Goal: Information Seeking & Learning: Learn about a topic

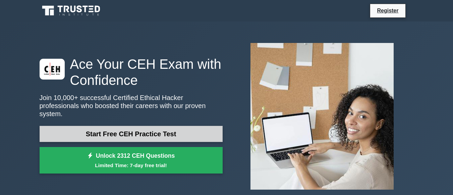
click at [198, 128] on link "Start Free CEH Practice Test" at bounding box center [131, 134] width 183 height 16
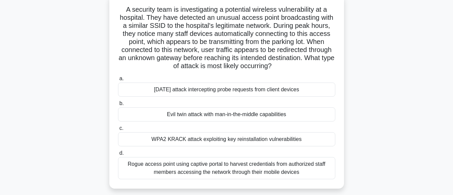
scroll to position [43, 0]
click at [250, 115] on div "Evil twin attack with man-in-the-middle capabilities" at bounding box center [226, 114] width 217 height 14
click at [118, 105] on input "b. Evil twin attack with man-in-the-middle capabilities" at bounding box center [118, 103] width 0 height 4
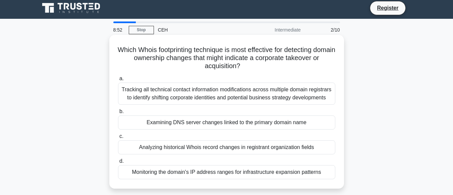
scroll to position [0, 0]
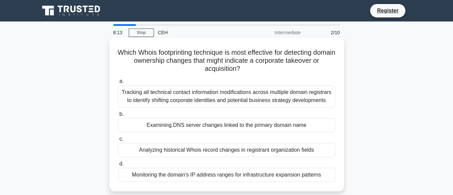
click at [226, 127] on div "Examining DNS server changes linked to the primary domain name" at bounding box center [226, 125] width 217 height 14
click at [118, 116] on input "b. Examining DNS server changes linked to the primary domain name" at bounding box center [118, 114] width 0 height 4
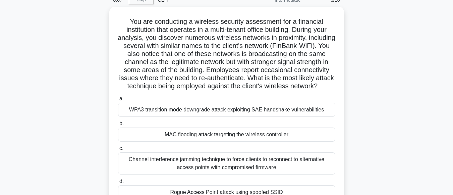
scroll to position [33, 0]
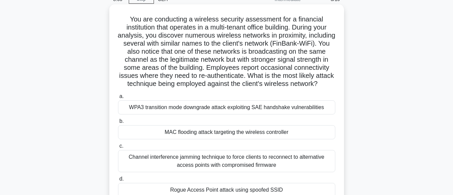
click at [273, 137] on div "MAC flooding attack targeting the wireless controller" at bounding box center [226, 132] width 217 height 14
click at [118, 123] on input "b. MAC flooding attack targeting the wireless controller" at bounding box center [118, 121] width 0 height 4
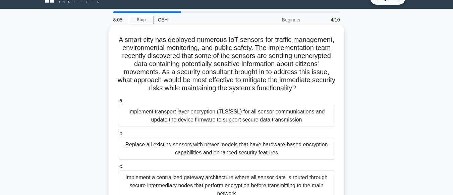
scroll to position [0, 0]
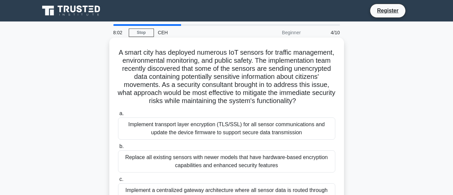
click at [294, 139] on div "Implement transport layer encryption (TLS/SSL) for all sensor communications an…" at bounding box center [226, 128] width 217 height 22
click at [118, 116] on input "a. Implement transport layer encryption (TLS/SSL) for all sensor communications…" at bounding box center [118, 113] width 0 height 4
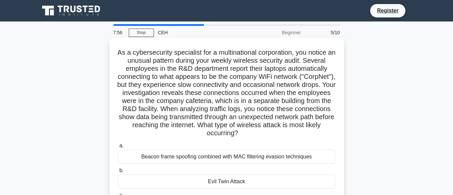
click at [246, 184] on div "Evil Twin Attack" at bounding box center [226, 181] width 217 height 14
click at [118, 173] on input "b. Evil Twin Attack" at bounding box center [118, 170] width 0 height 4
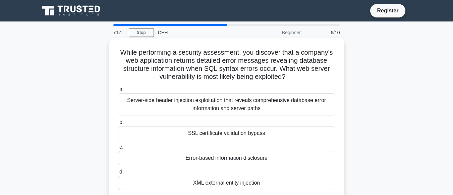
click at [270, 134] on div "SSL certificate validation bypass" at bounding box center [226, 133] width 217 height 14
click at [118, 124] on input "b. SSL certificate validation bypass" at bounding box center [118, 122] width 0 height 4
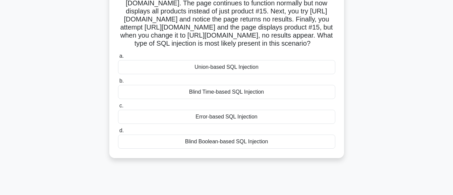
scroll to position [76, 0]
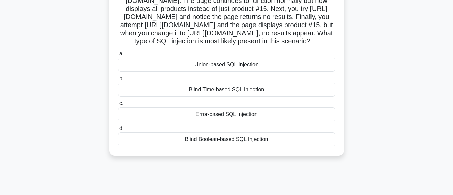
click at [288, 97] on div "Blind Time-based SQL Injection" at bounding box center [226, 89] width 217 height 14
click at [118, 81] on input "b. Blind Time-based SQL Injection" at bounding box center [118, 78] width 0 height 4
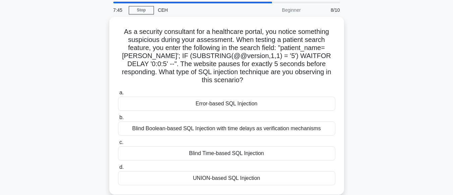
scroll to position [0, 0]
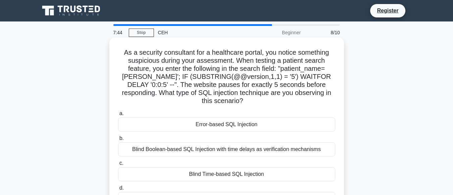
click at [267, 128] on div "Error-based SQL Injection" at bounding box center [226, 124] width 217 height 14
click at [118, 116] on input "a. Error-based SQL Injection" at bounding box center [118, 113] width 0 height 4
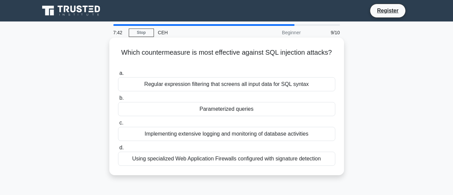
click at [261, 114] on div "Parameterized queries" at bounding box center [226, 109] width 217 height 14
click at [118, 100] on input "b. Parameterized queries" at bounding box center [118, 98] width 0 height 4
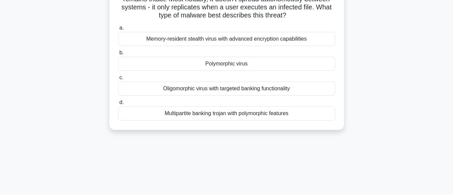
scroll to position [130, 0]
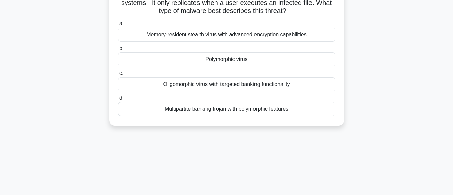
click at [308, 116] on div "Multipartite banking trojan with polymorphic features" at bounding box center [226, 109] width 217 height 14
click at [118, 100] on input "d. Multipartite banking trojan with polymorphic features" at bounding box center [118, 98] width 0 height 4
